Goal: Book appointment/travel/reservation

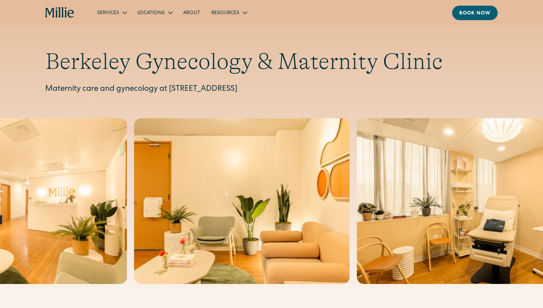
click at [62, 17] on icon "home" at bounding box center [62, 12] width 2 height 11
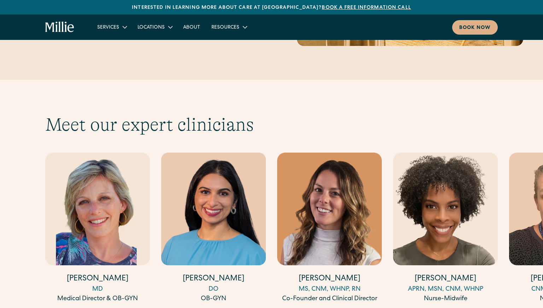
scroll to position [1874, 0]
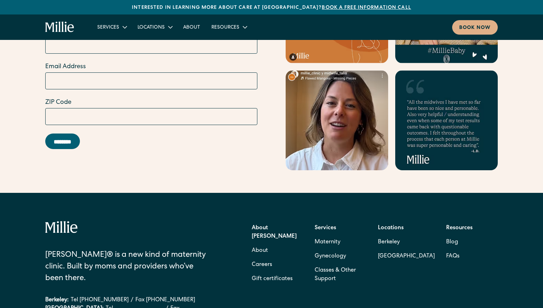
scroll to position [2867, 0]
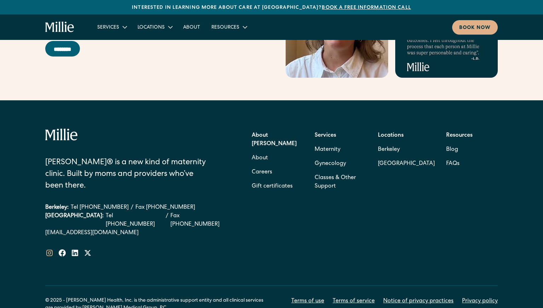
click at [52, 250] on icon at bounding box center [49, 253] width 6 height 6
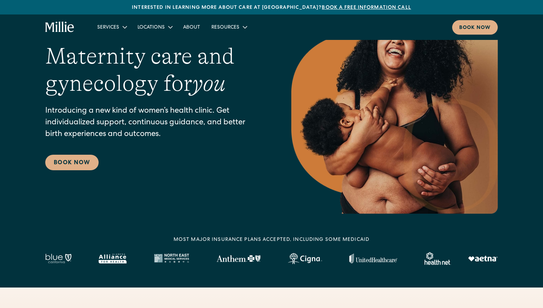
scroll to position [0, 0]
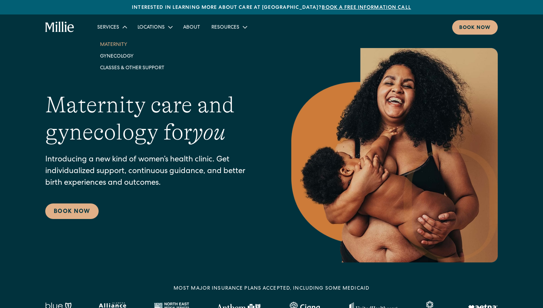
click at [119, 46] on link "Maternity" at bounding box center [132, 45] width 76 height 12
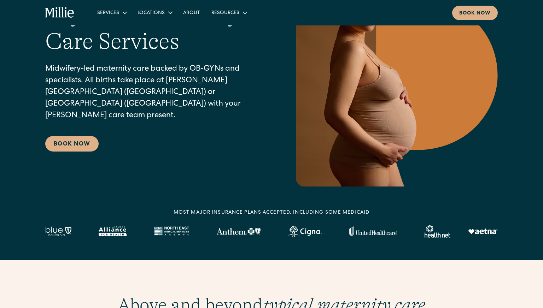
scroll to position [83, 0]
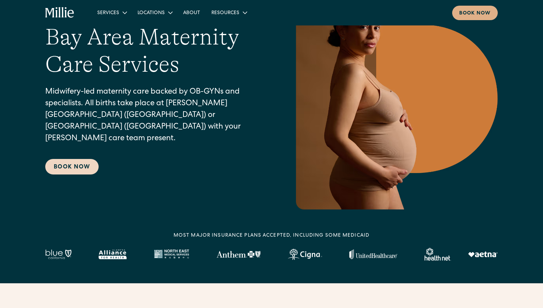
click at [81, 164] on link "Book Now" at bounding box center [71, 167] width 53 height 16
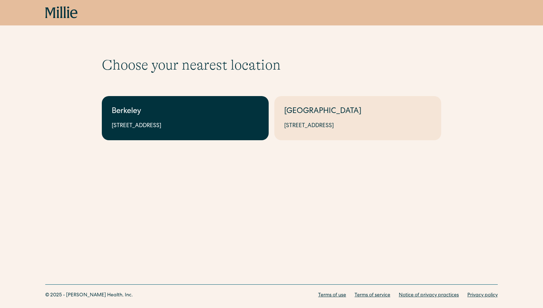
click at [220, 135] on link "Berkeley 2999 Regent St, Suite 524, Berkeley, CA 94705" at bounding box center [185, 118] width 167 height 44
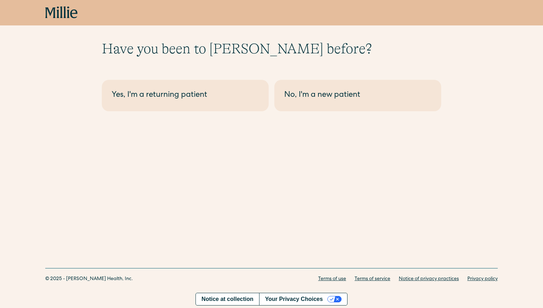
scroll to position [17, 0]
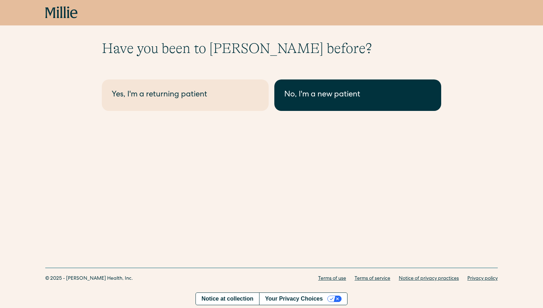
click at [322, 102] on link "No, I'm a new patient" at bounding box center [357, 95] width 167 height 31
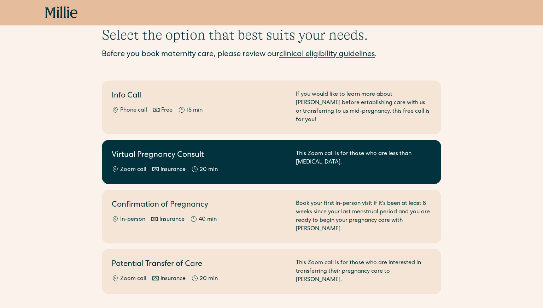
scroll to position [29, 0]
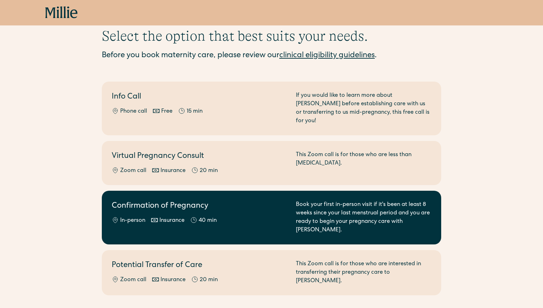
click at [247, 207] on div "Confirmation of Pregnancy In-person Insurance 40 min" at bounding box center [200, 218] width 176 height 34
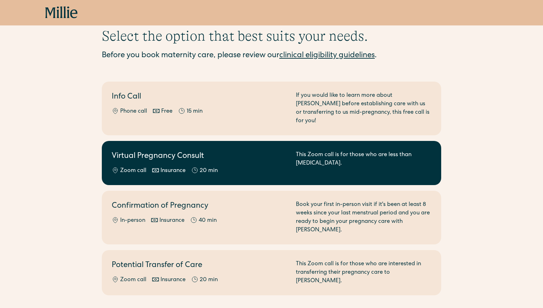
click at [232, 154] on div "Virtual Pregnancy Consult Zoom call Insurance 20 min" at bounding box center [200, 163] width 176 height 24
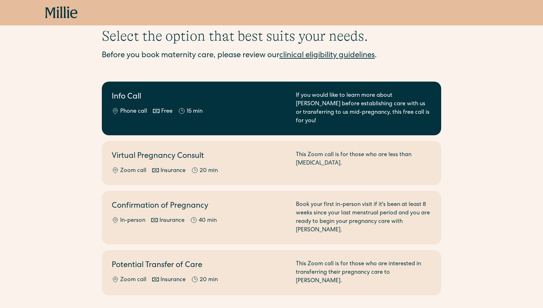
click at [228, 116] on div "Phone call Free 15 min" at bounding box center [200, 111] width 176 height 8
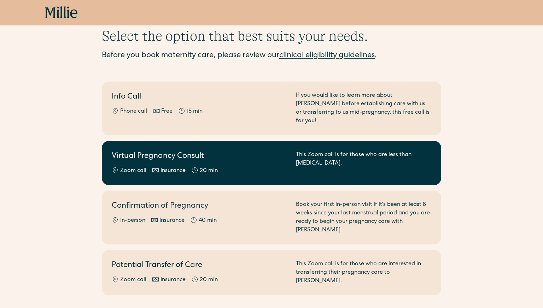
click at [234, 167] on div "Zoom call Insurance 20 min" at bounding box center [200, 171] width 176 height 8
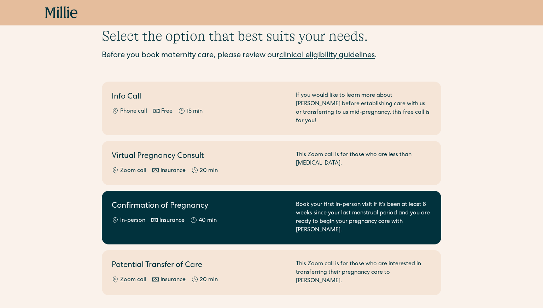
click at [205, 217] on div "40 min" at bounding box center [208, 221] width 18 height 8
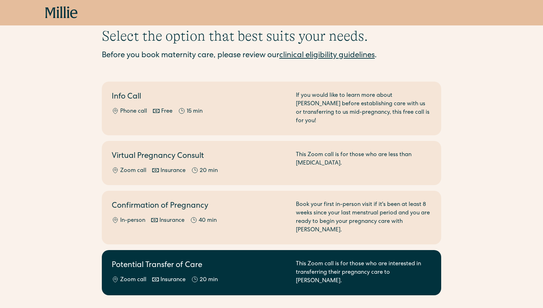
click at [243, 260] on h2 "Potential Transfer of Care" at bounding box center [200, 266] width 176 height 12
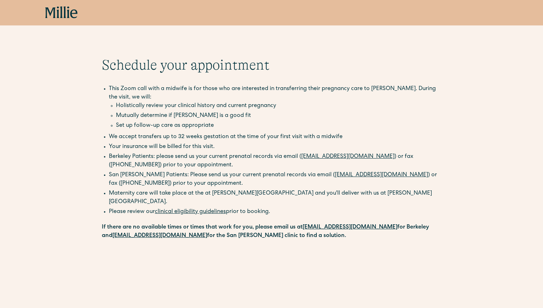
click at [68, 15] on icon at bounding box center [68, 12] width 2 height 12
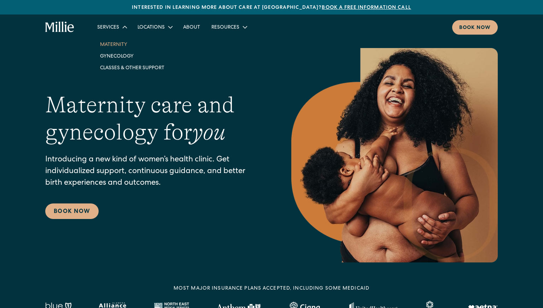
click at [116, 45] on link "Maternity" at bounding box center [132, 45] width 76 height 12
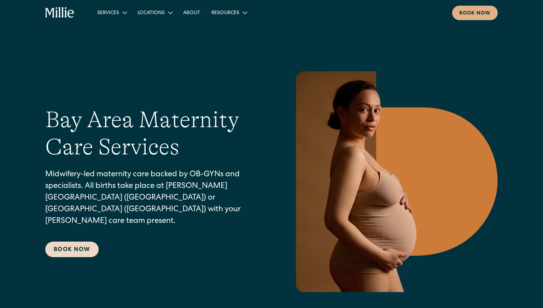
click at [77, 250] on link "Book Now" at bounding box center [71, 250] width 53 height 16
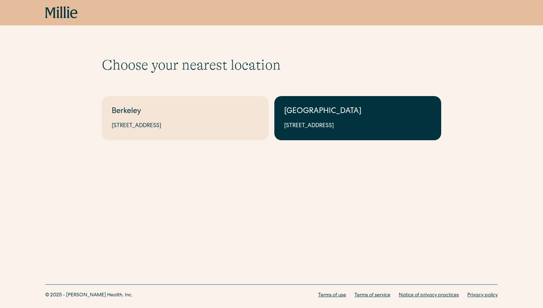
click at [314, 122] on div "1471 Saratoga Ave, Suite 101, San Jose, CA 95129" at bounding box center [357, 126] width 147 height 8
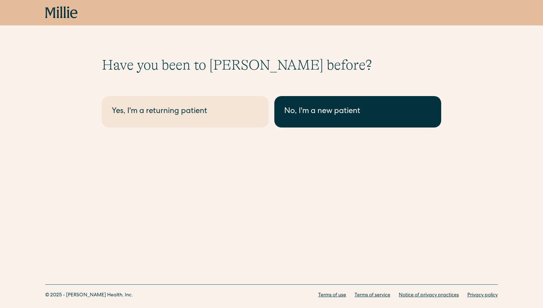
click at [318, 117] on div "No, I'm a new patient" at bounding box center [357, 112] width 147 height 12
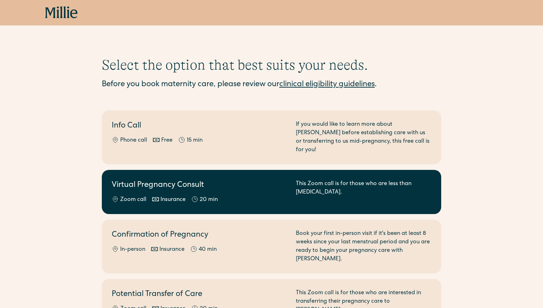
click at [258, 186] on div "Virtual Pregnancy Consult Zoom call Insurance 20 min" at bounding box center [200, 192] width 176 height 24
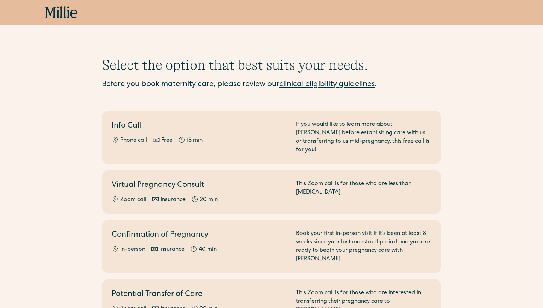
click at [53, 10] on icon at bounding box center [50, 12] width 10 height 11
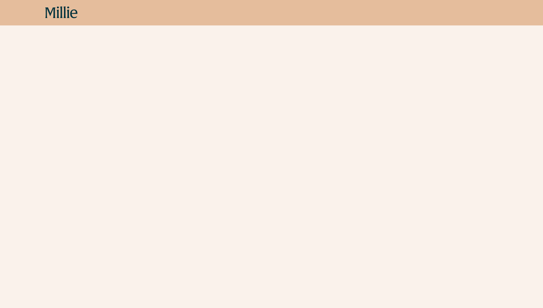
scroll to position [210, 0]
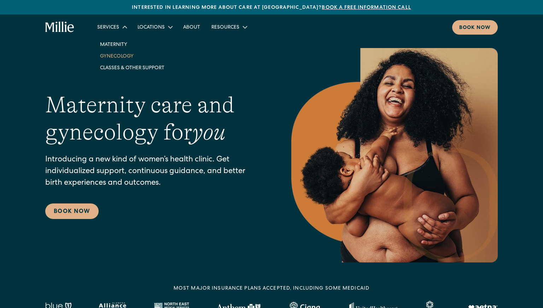
click at [119, 58] on link "Gynecology" at bounding box center [132, 56] width 76 height 12
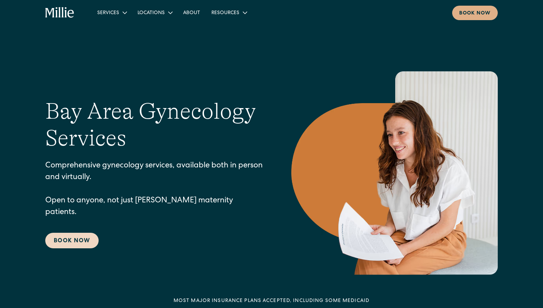
click at [92, 233] on link "Book Now" at bounding box center [71, 241] width 53 height 16
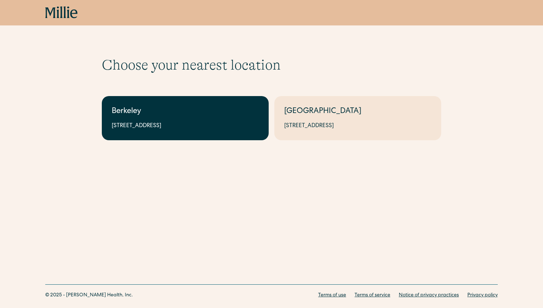
click at [235, 120] on link "Berkeley [STREET_ADDRESS]" at bounding box center [185, 118] width 167 height 44
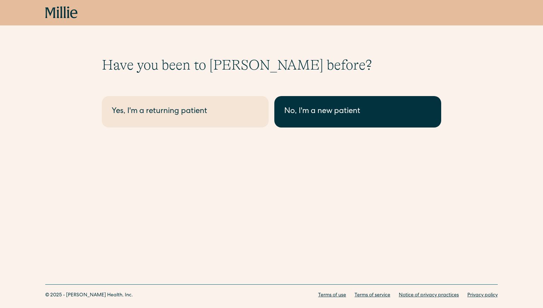
click at [321, 113] on div "No, I'm a new patient" at bounding box center [357, 112] width 147 height 12
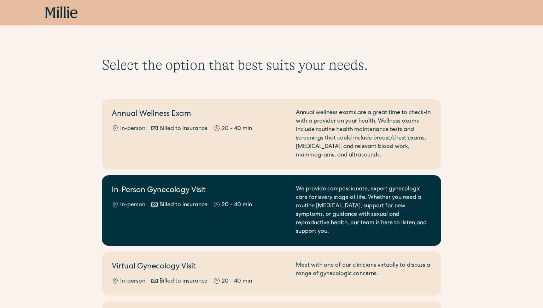
click at [244, 210] on div "In-Person Gynecology Visit In-person Billed to insurance 20 - 40 min" at bounding box center [200, 210] width 176 height 51
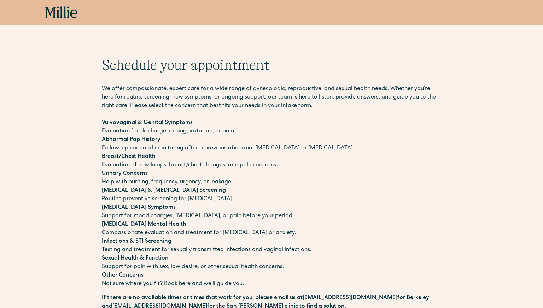
click at [67, 14] on icon at bounding box center [61, 12] width 33 height 13
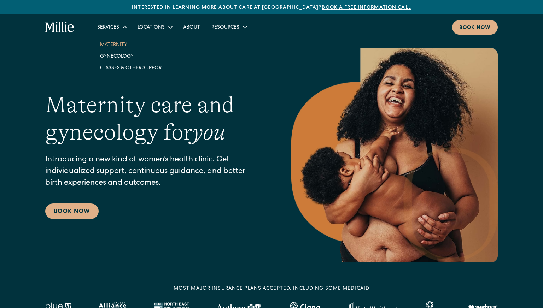
click at [113, 44] on link "Maternity" at bounding box center [132, 45] width 76 height 12
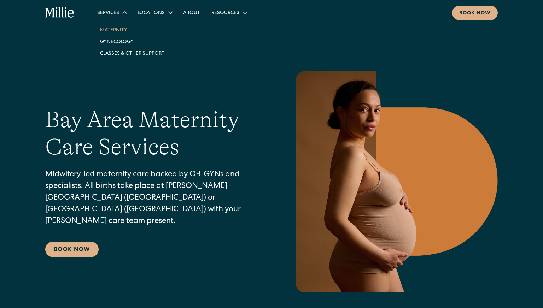
click at [116, 29] on link "Maternity" at bounding box center [132, 30] width 76 height 12
click at [67, 242] on link "Book Now" at bounding box center [71, 250] width 53 height 16
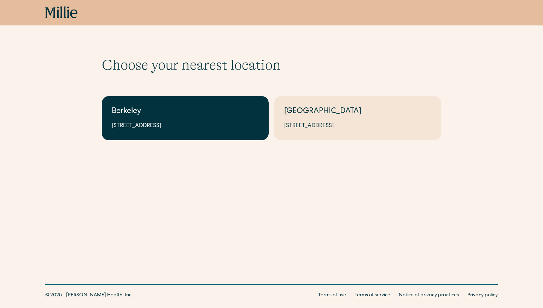
click at [172, 121] on link "Berkeley 2999 Regent St, Suite 524, Berkeley, CA 94705" at bounding box center [185, 118] width 167 height 44
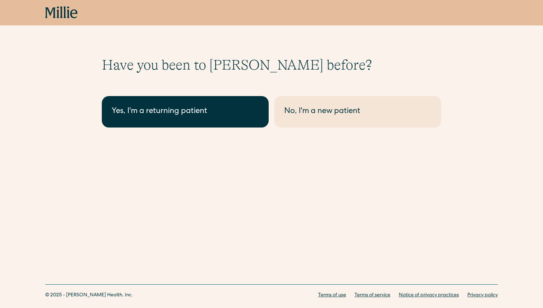
click at [239, 115] on div "Yes, I'm a returning patient" at bounding box center [185, 112] width 147 height 12
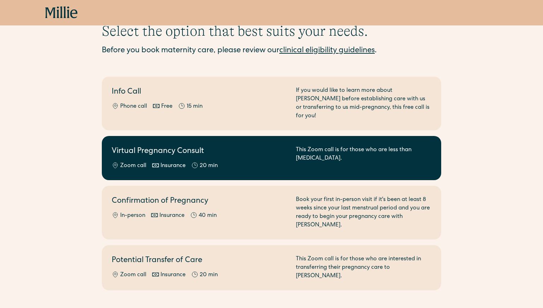
scroll to position [38, 0]
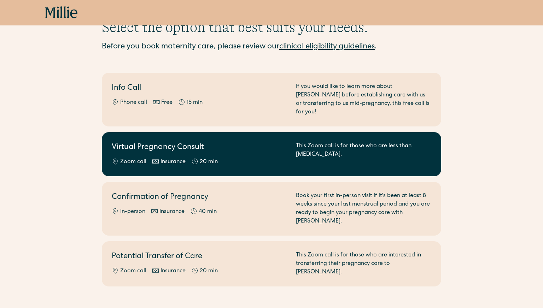
click at [235, 158] on div "Zoom call Insurance 20 min" at bounding box center [200, 162] width 176 height 8
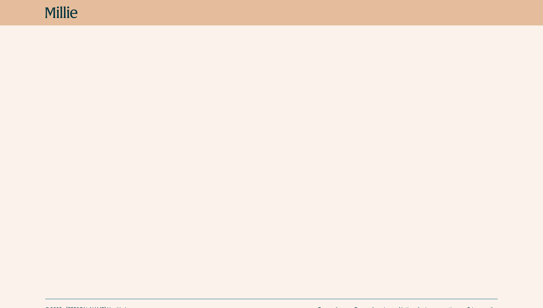
scroll to position [240, 0]
